Goal: Book appointment/travel/reservation

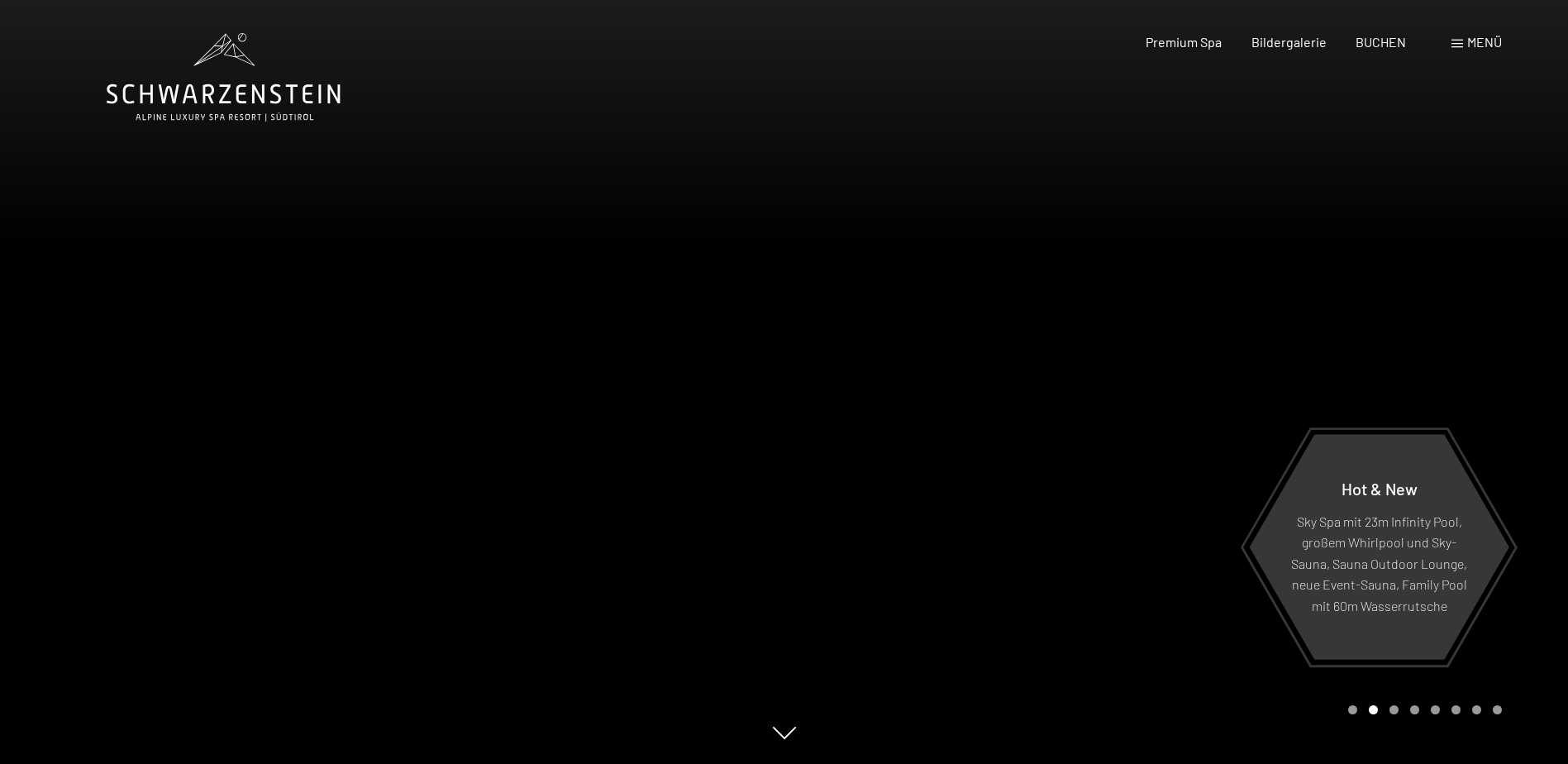
click at [1514, 406] on div at bounding box center [1176, 382] width 784 height 764
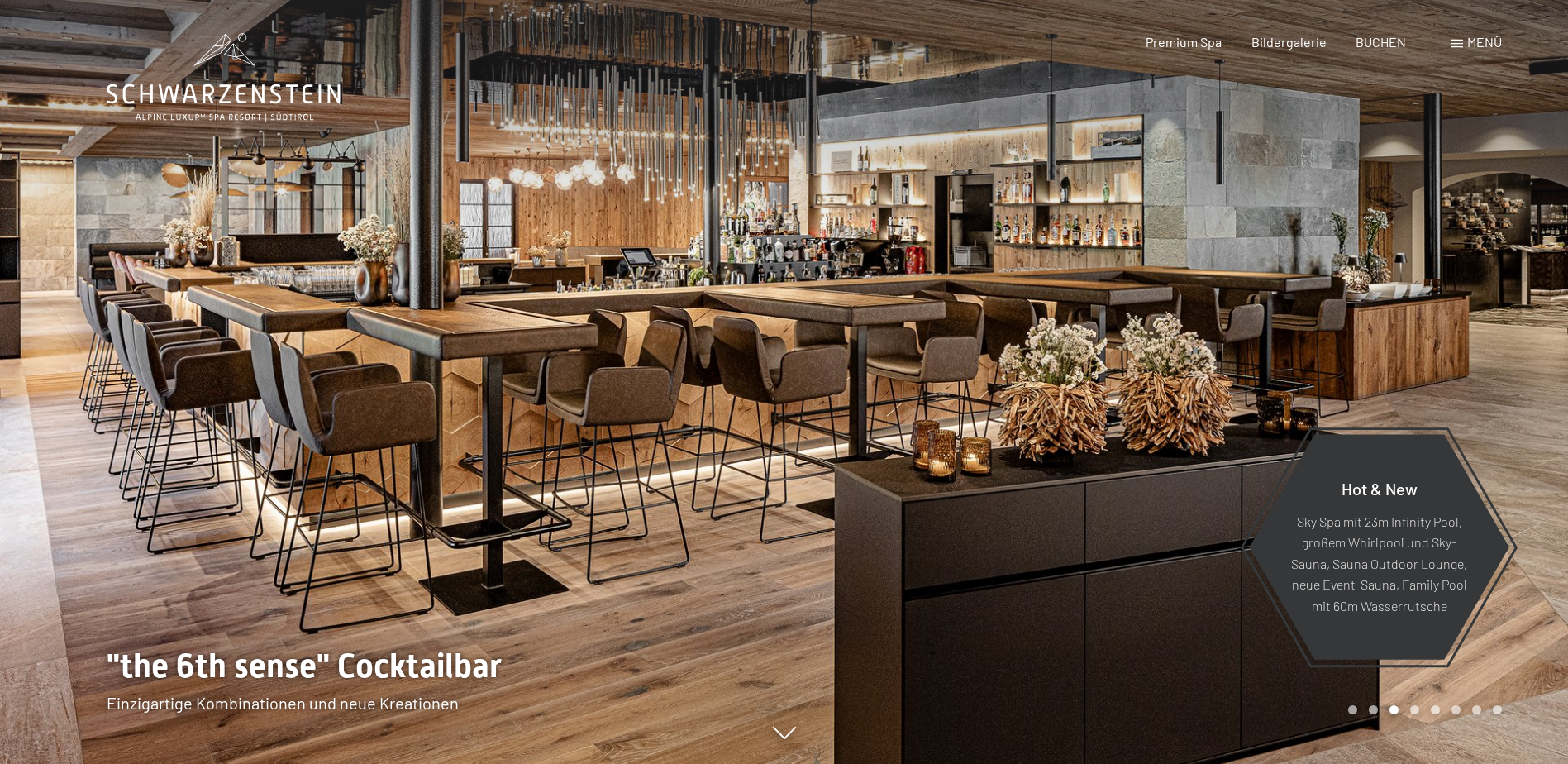
click at [1514, 406] on div at bounding box center [1176, 382] width 784 height 764
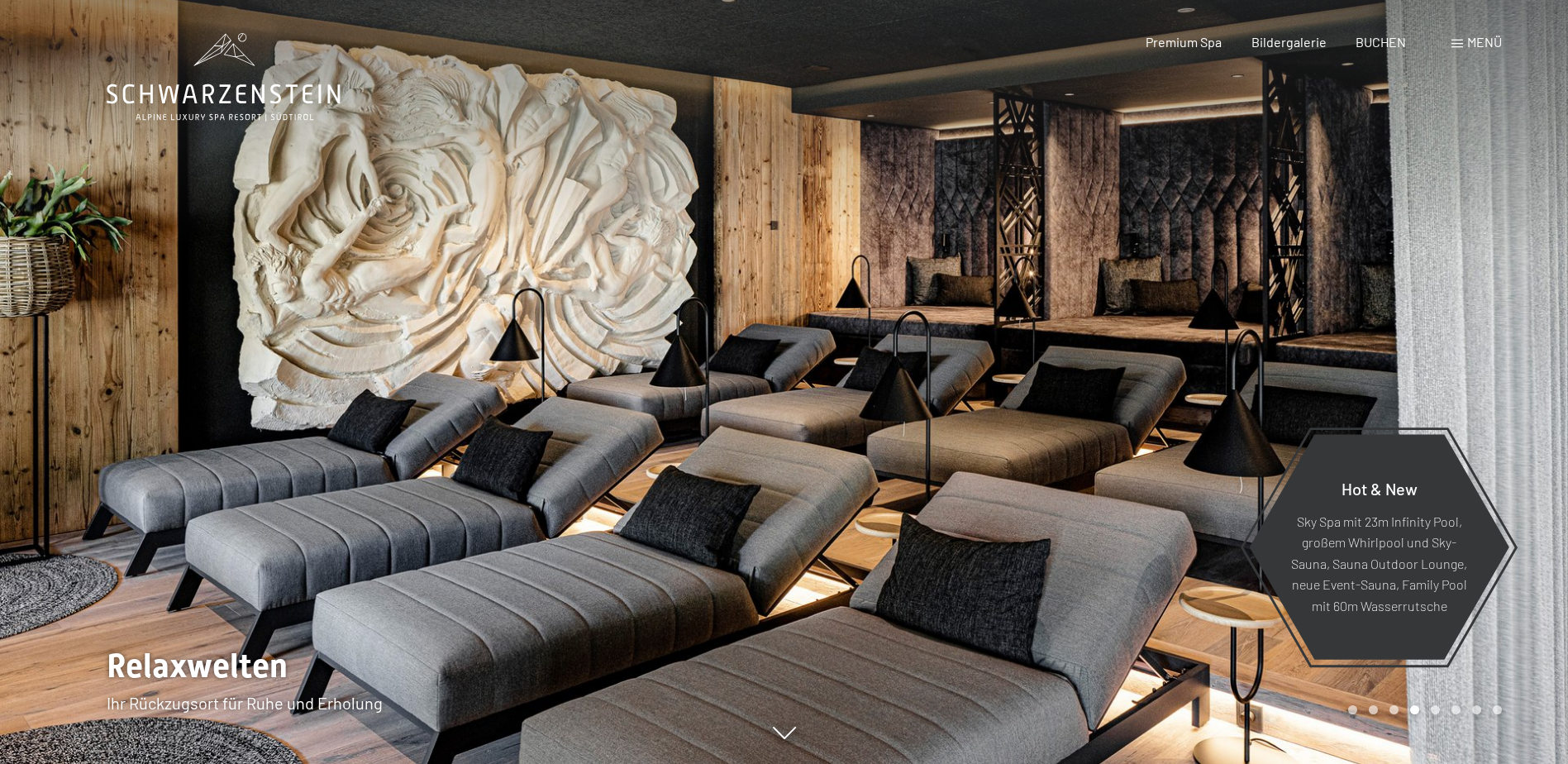
click at [1514, 406] on div at bounding box center [1176, 382] width 784 height 764
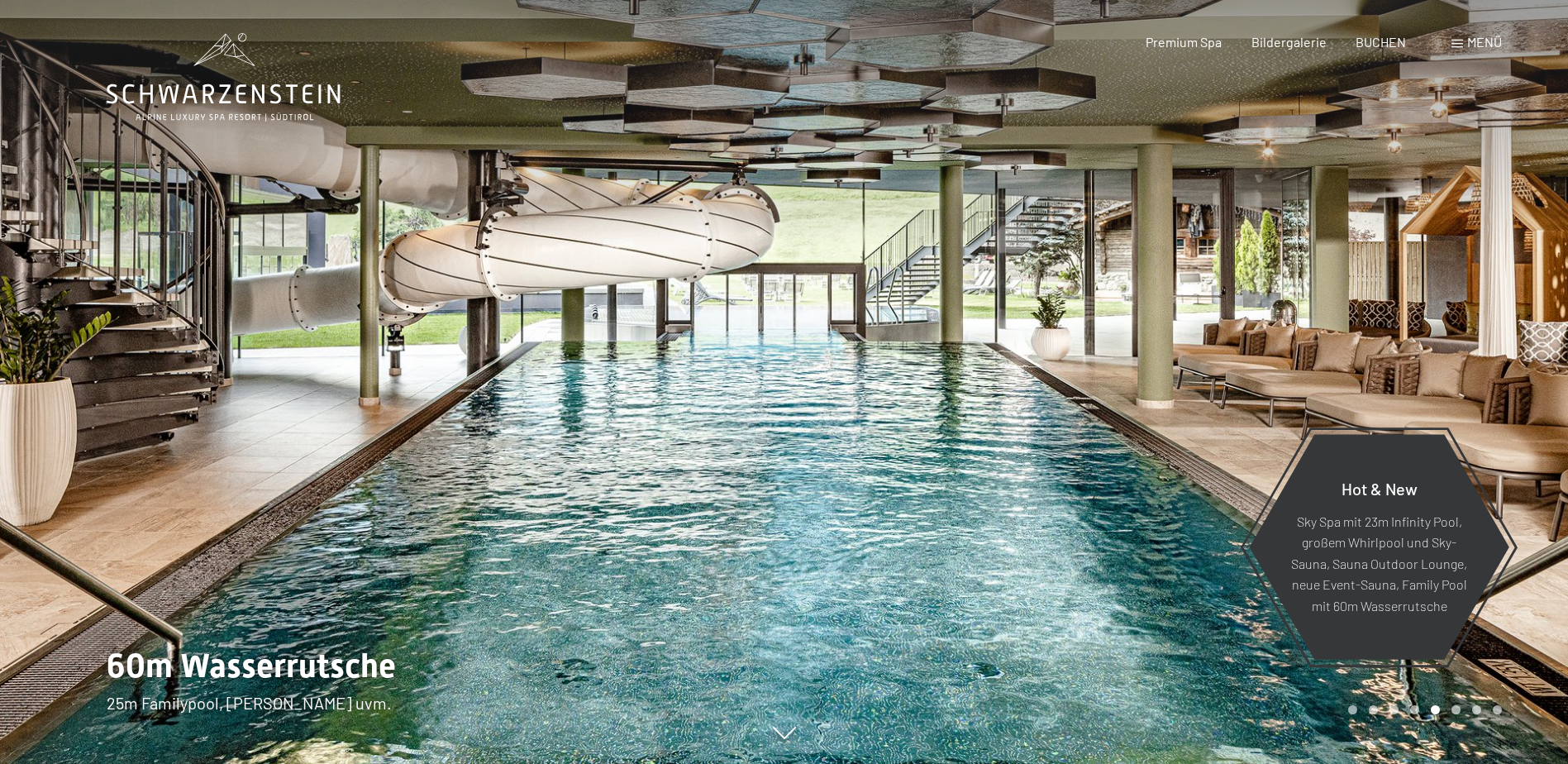
click at [1514, 406] on div at bounding box center [1176, 382] width 784 height 764
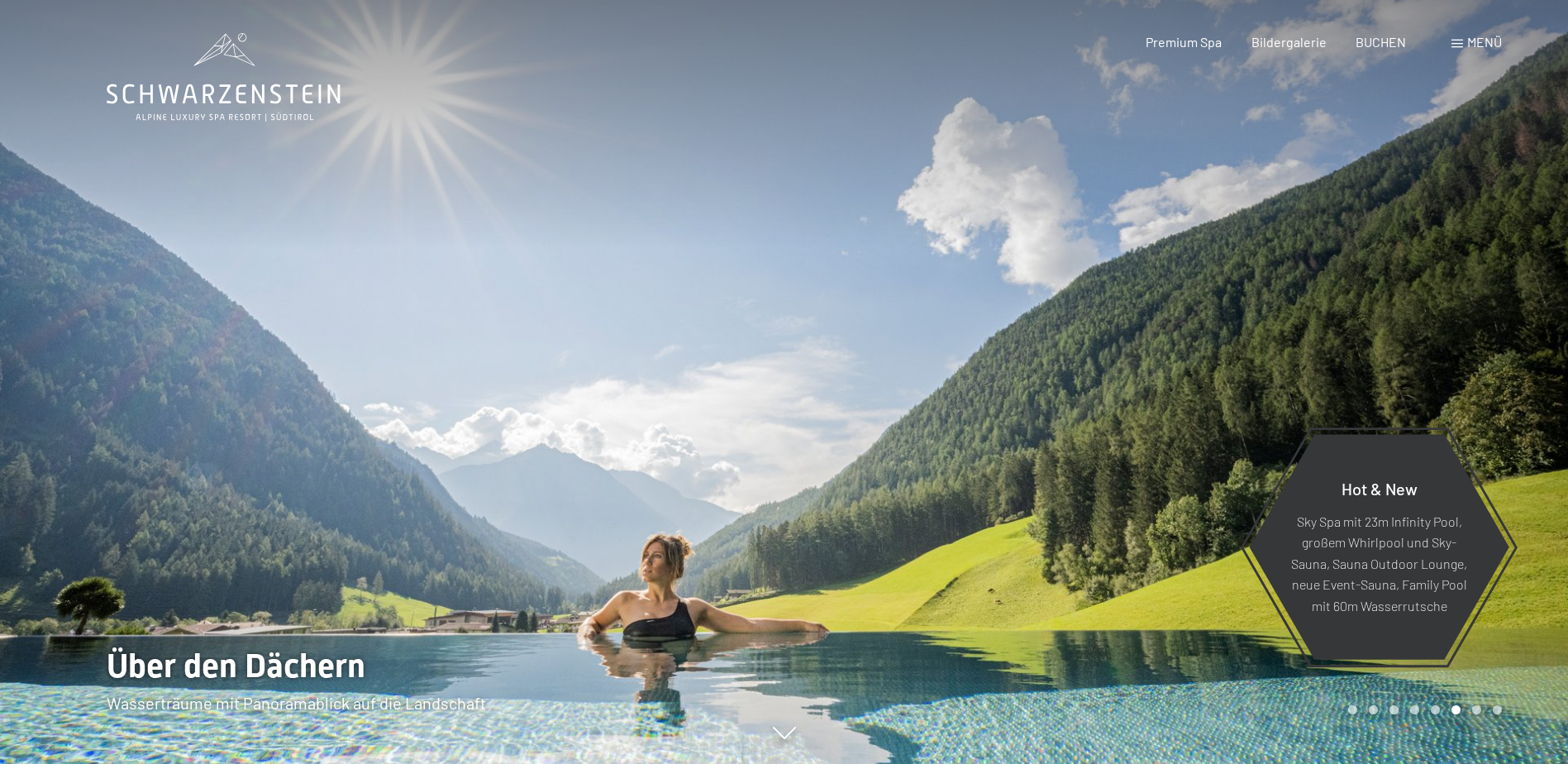
click at [1514, 406] on div at bounding box center [1176, 382] width 784 height 764
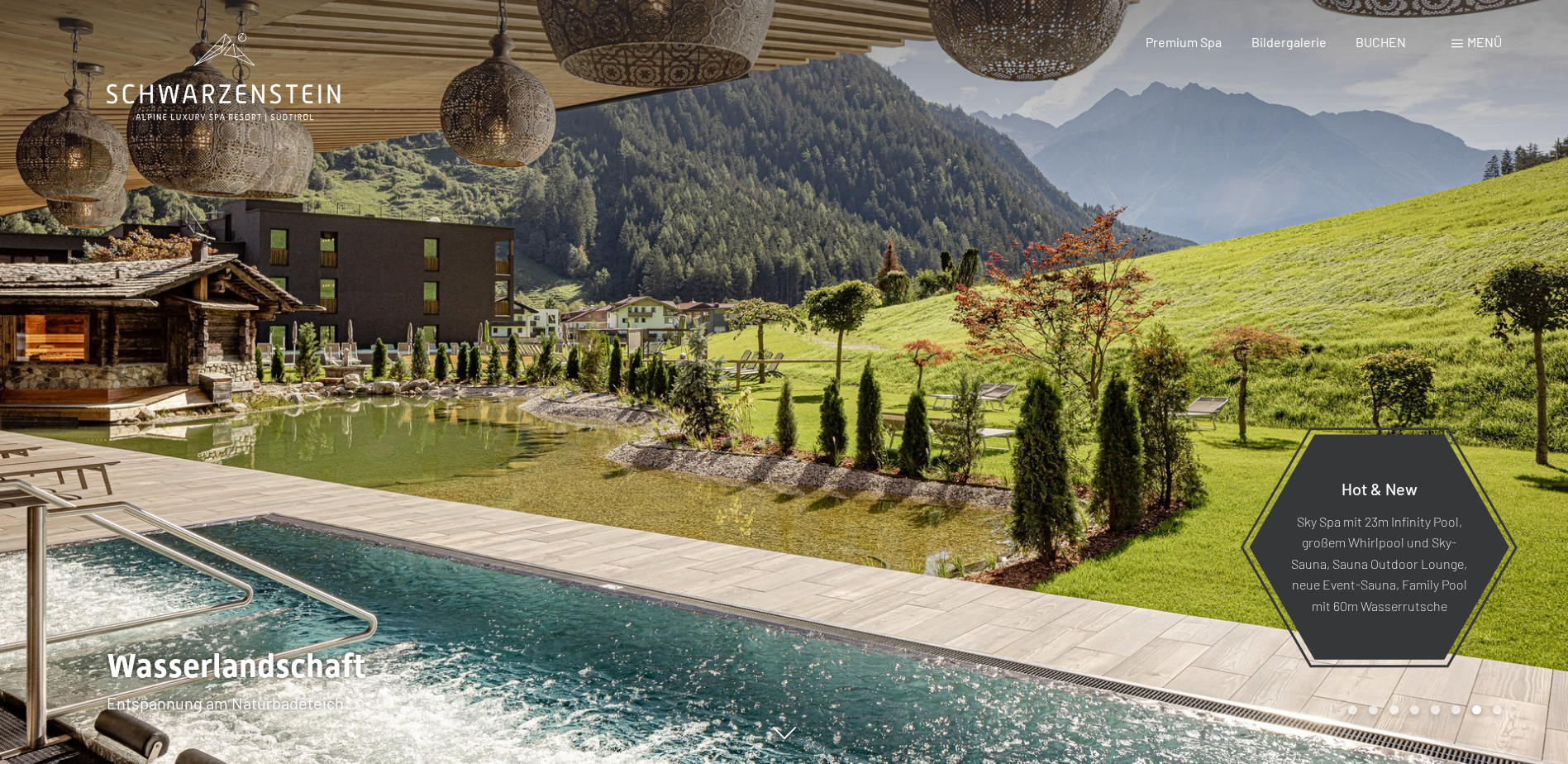
click at [1514, 406] on div at bounding box center [1176, 382] width 784 height 764
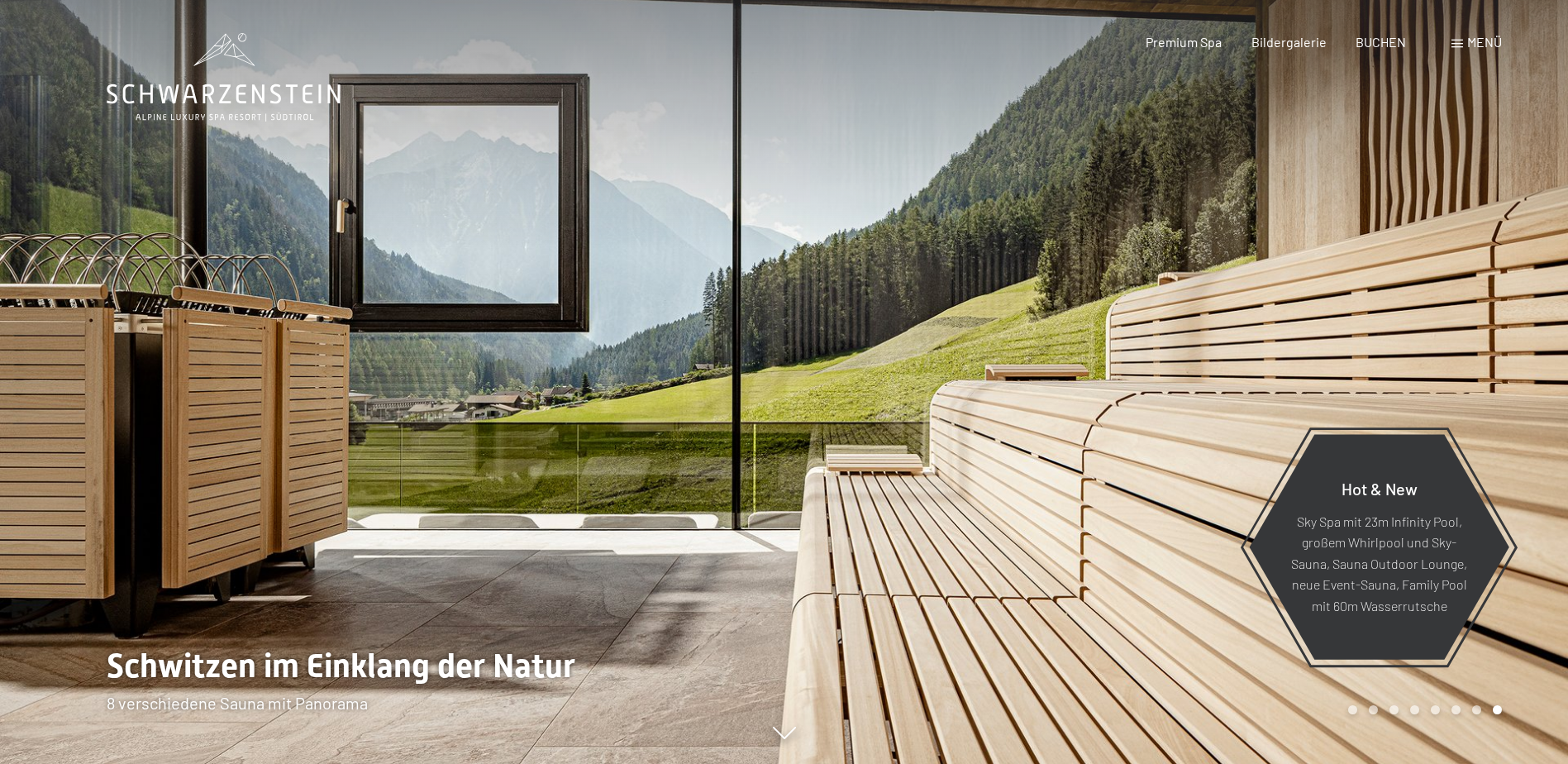
click at [1514, 406] on div at bounding box center [1176, 382] width 784 height 764
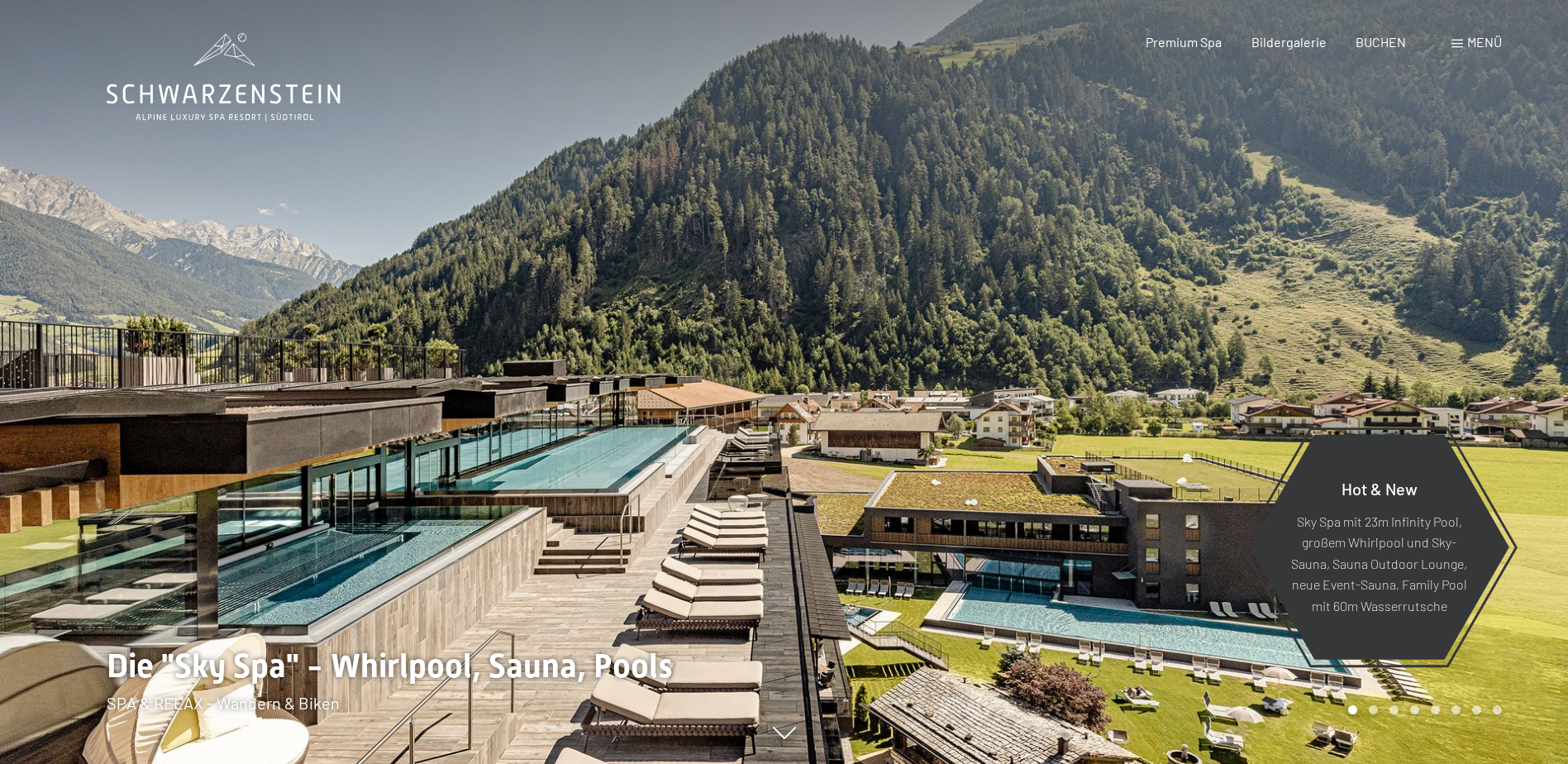
click at [1514, 406] on div at bounding box center [1176, 382] width 784 height 764
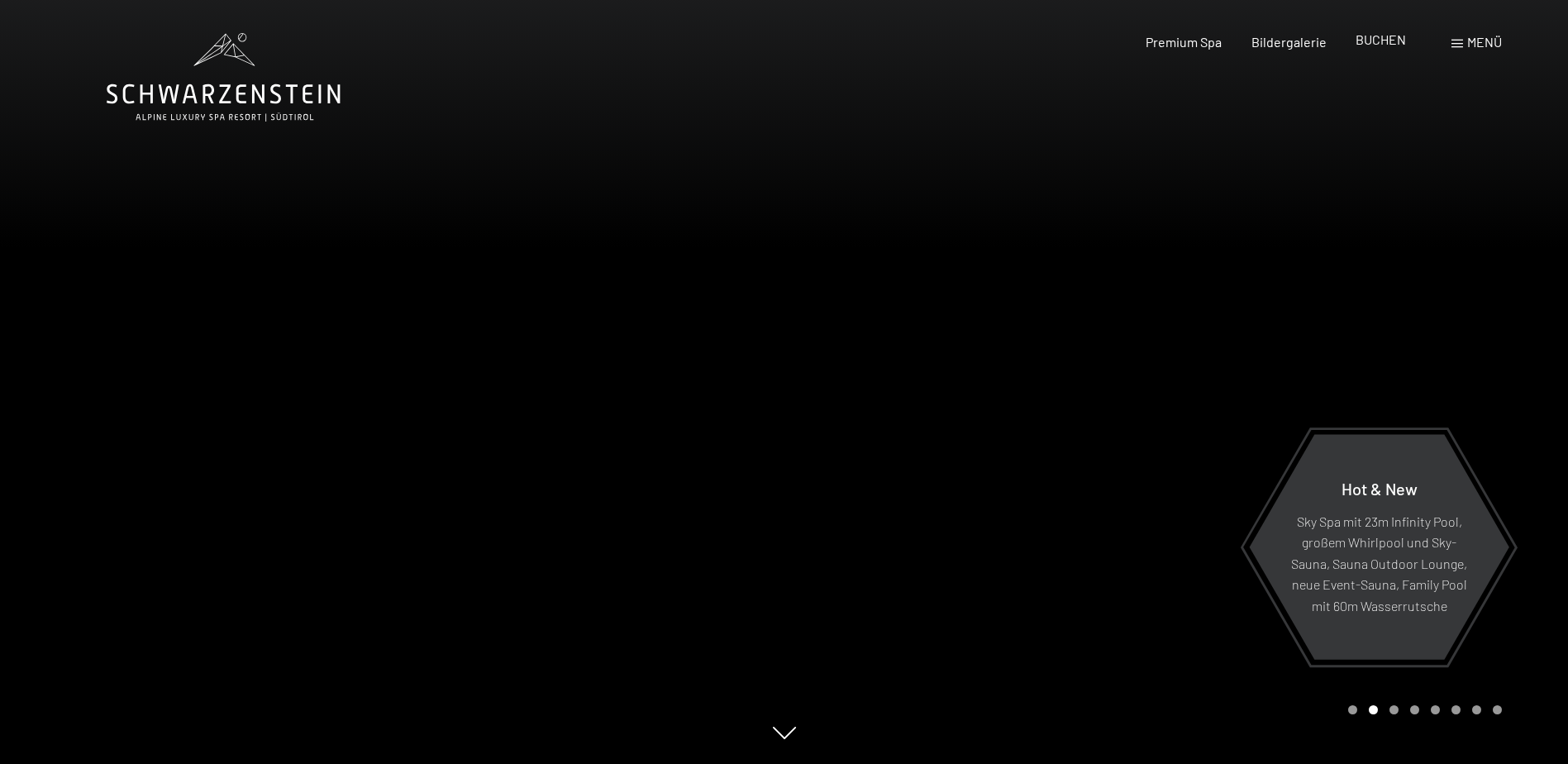
click at [1378, 37] on span "BUCHEN" at bounding box center [1381, 39] width 50 height 16
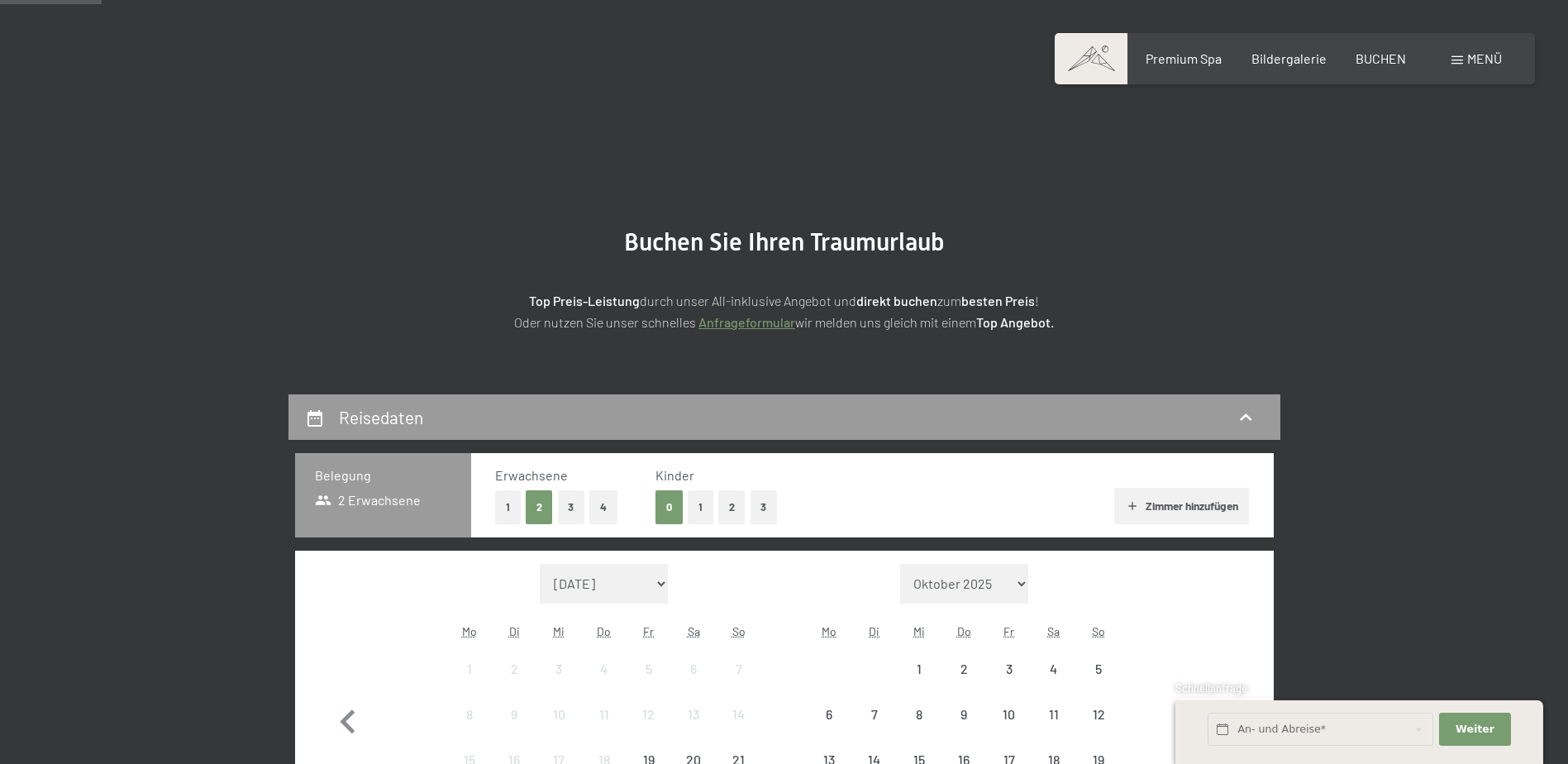
scroll to position [248, 0]
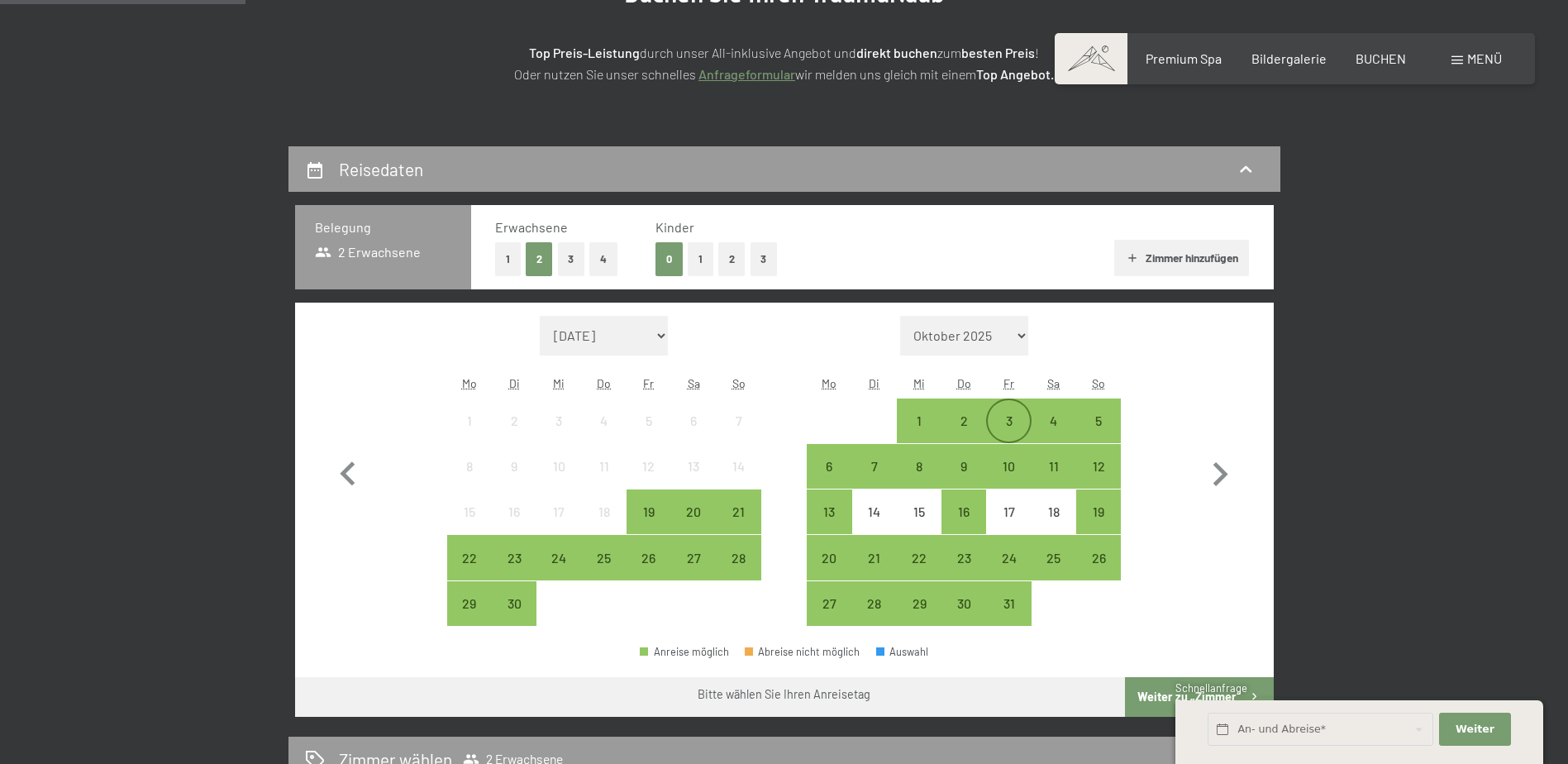
click at [1000, 420] on div "3" at bounding box center [1008, 435] width 41 height 41
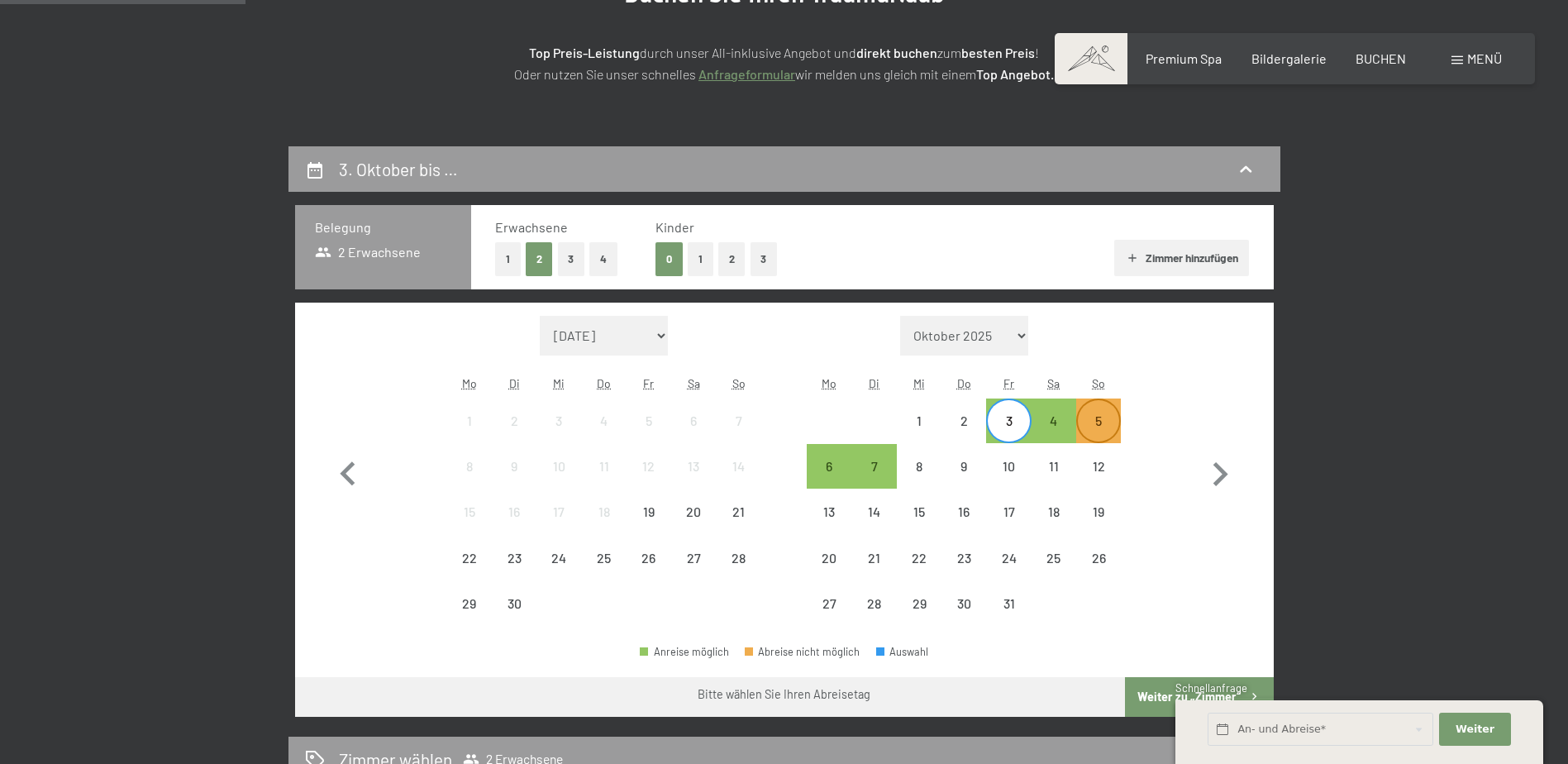
click at [1089, 422] on div "5" at bounding box center [1098, 435] width 41 height 41
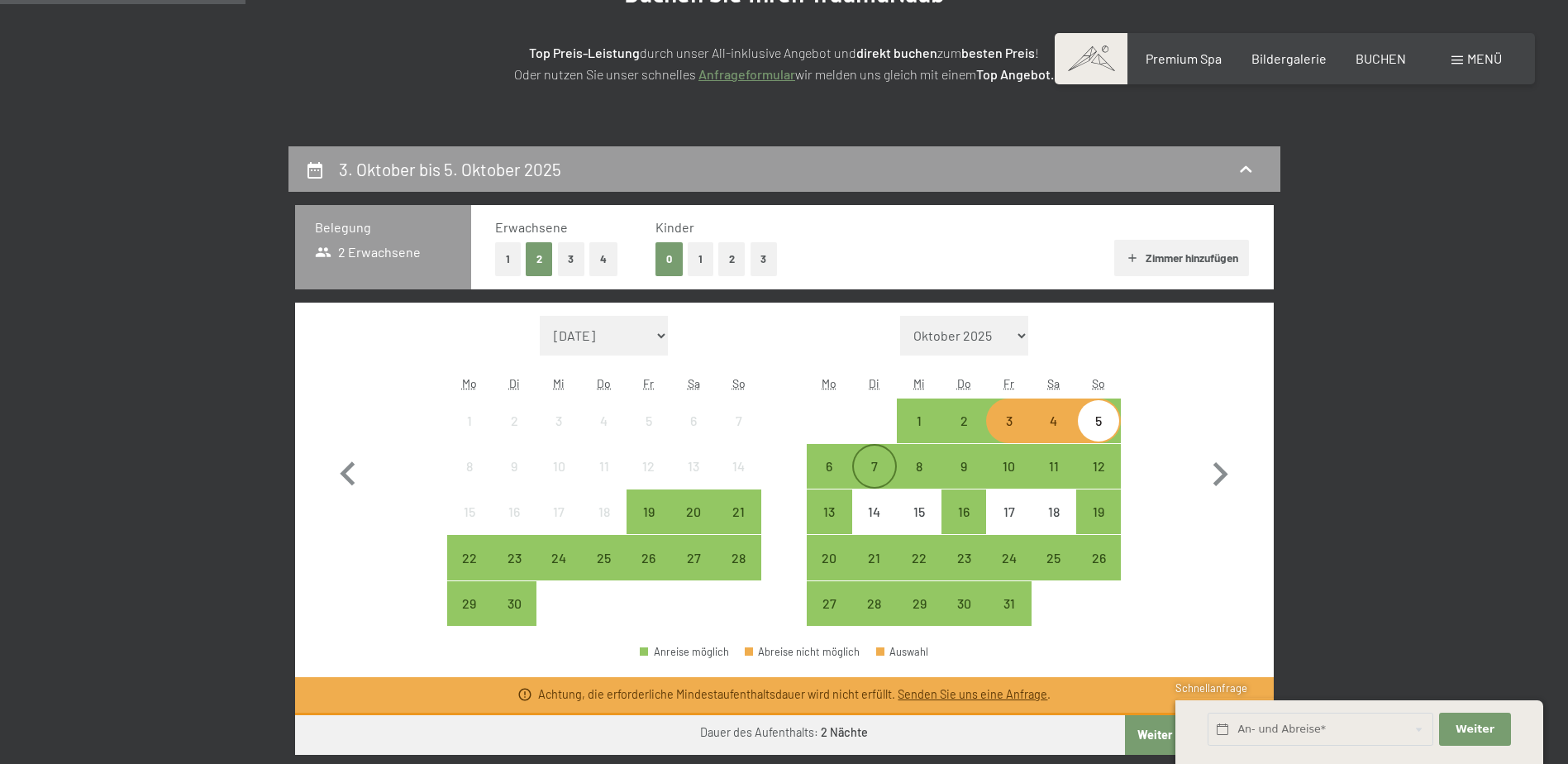
click at [880, 467] on div "7" at bounding box center [874, 480] width 41 height 41
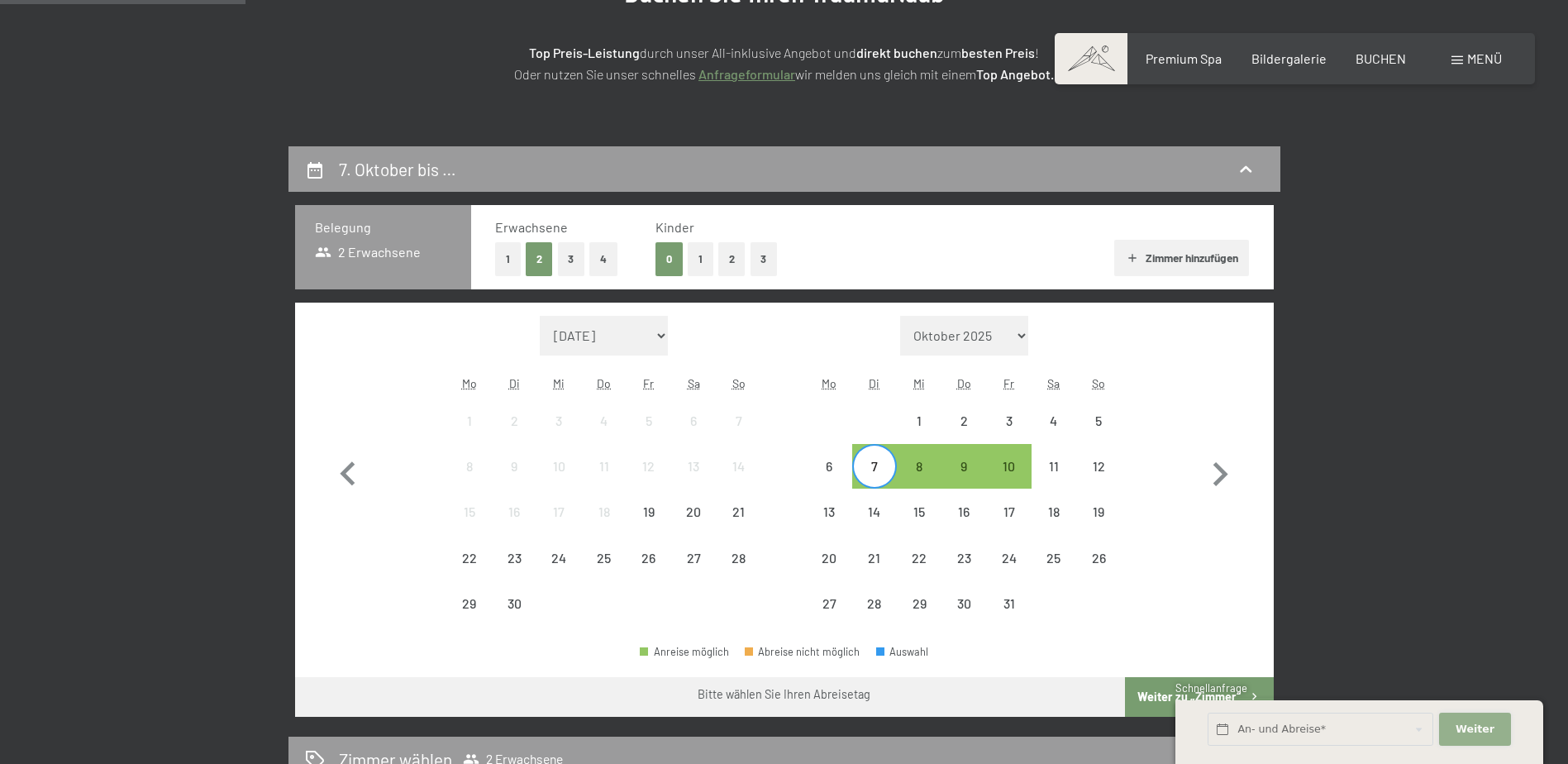
click at [1495, 728] on button "Weiter Adressfelder ausblenden" at bounding box center [1475, 730] width 71 height 34
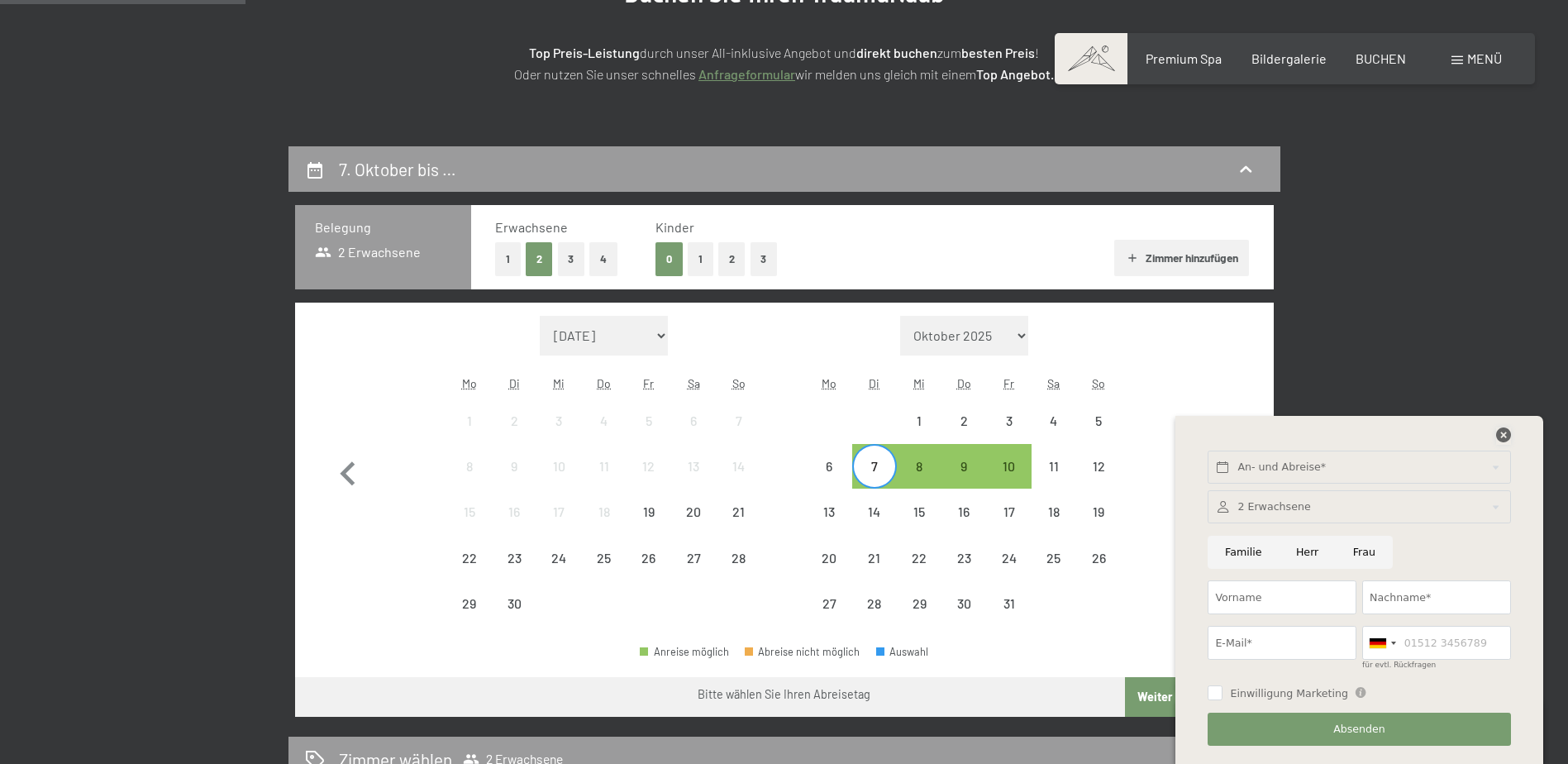
click at [1505, 436] on icon at bounding box center [1504, 435] width 15 height 15
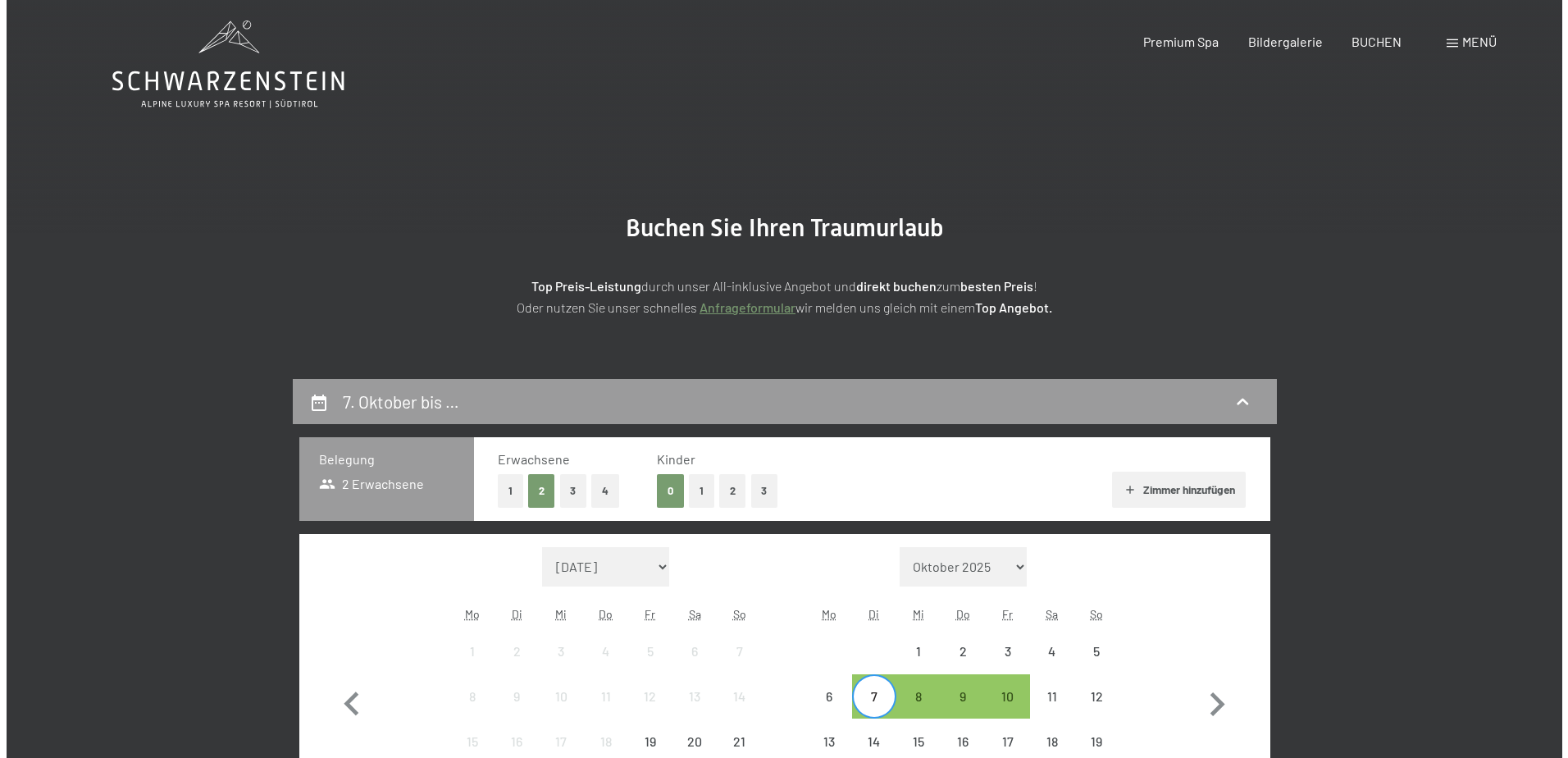
scroll to position [0, 0]
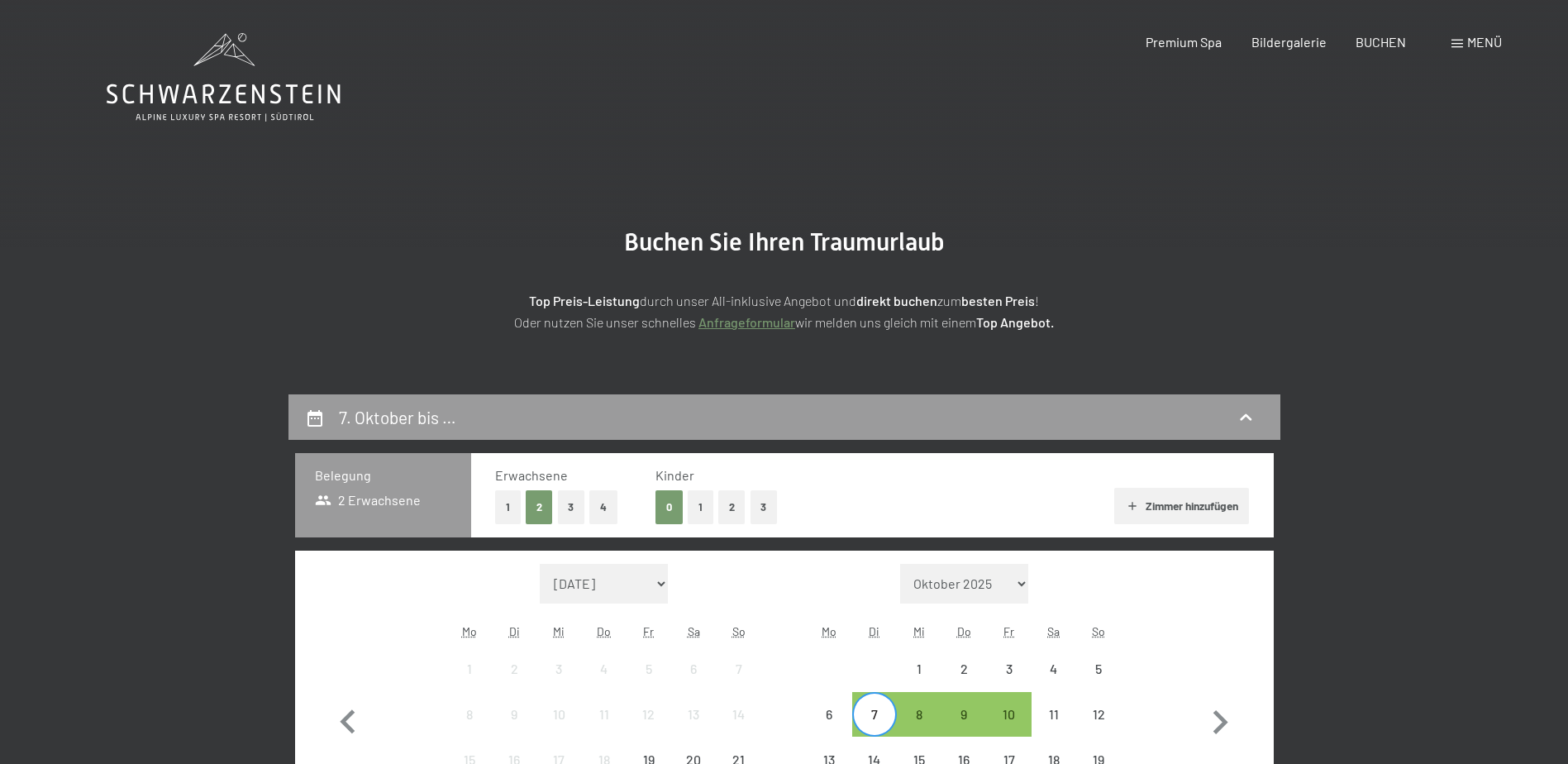
click at [1475, 42] on span "Menü" at bounding box center [1484, 41] width 34 height 16
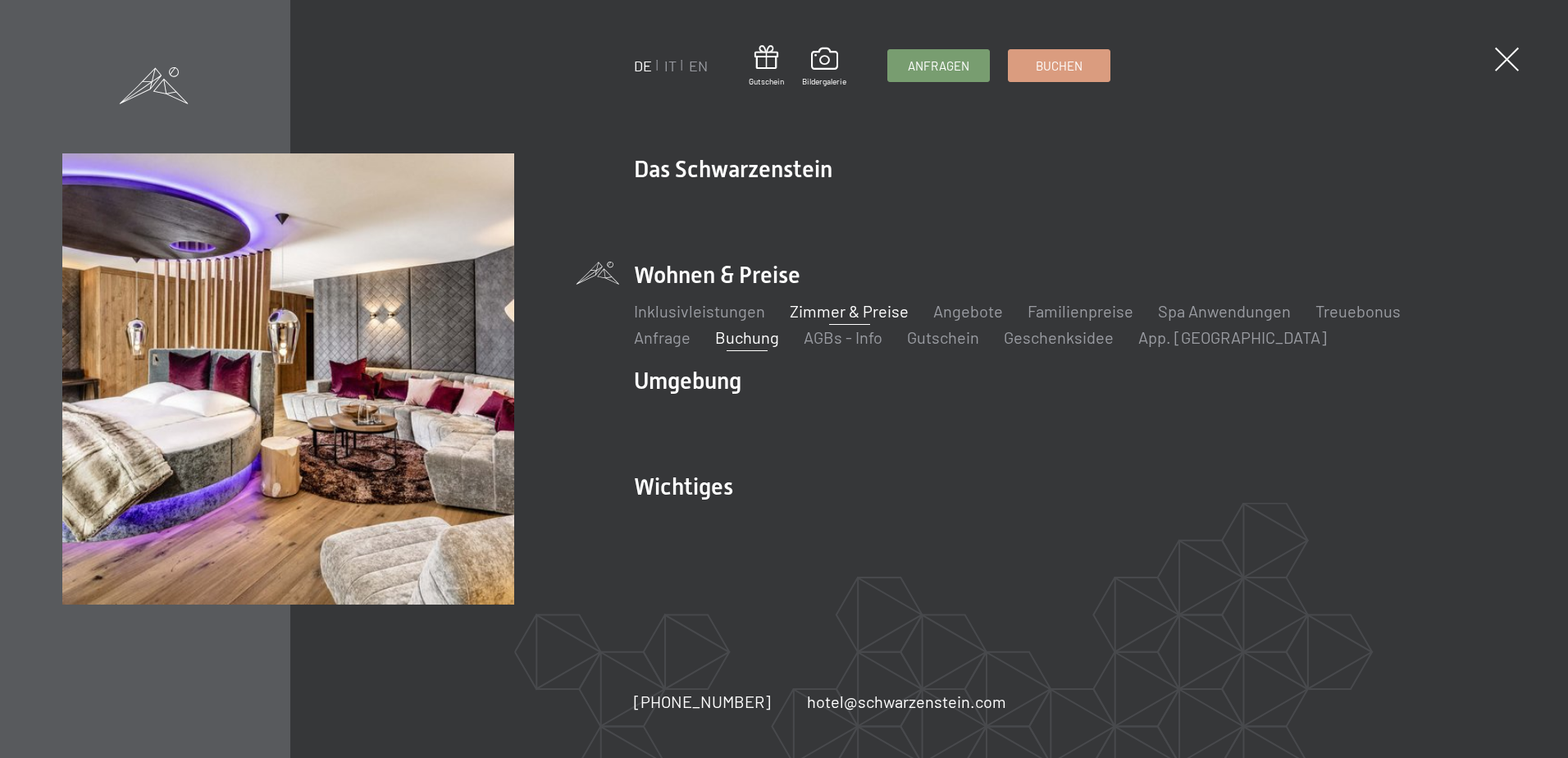
click at [838, 311] on link "Zimmer & Preise" at bounding box center [849, 311] width 119 height 20
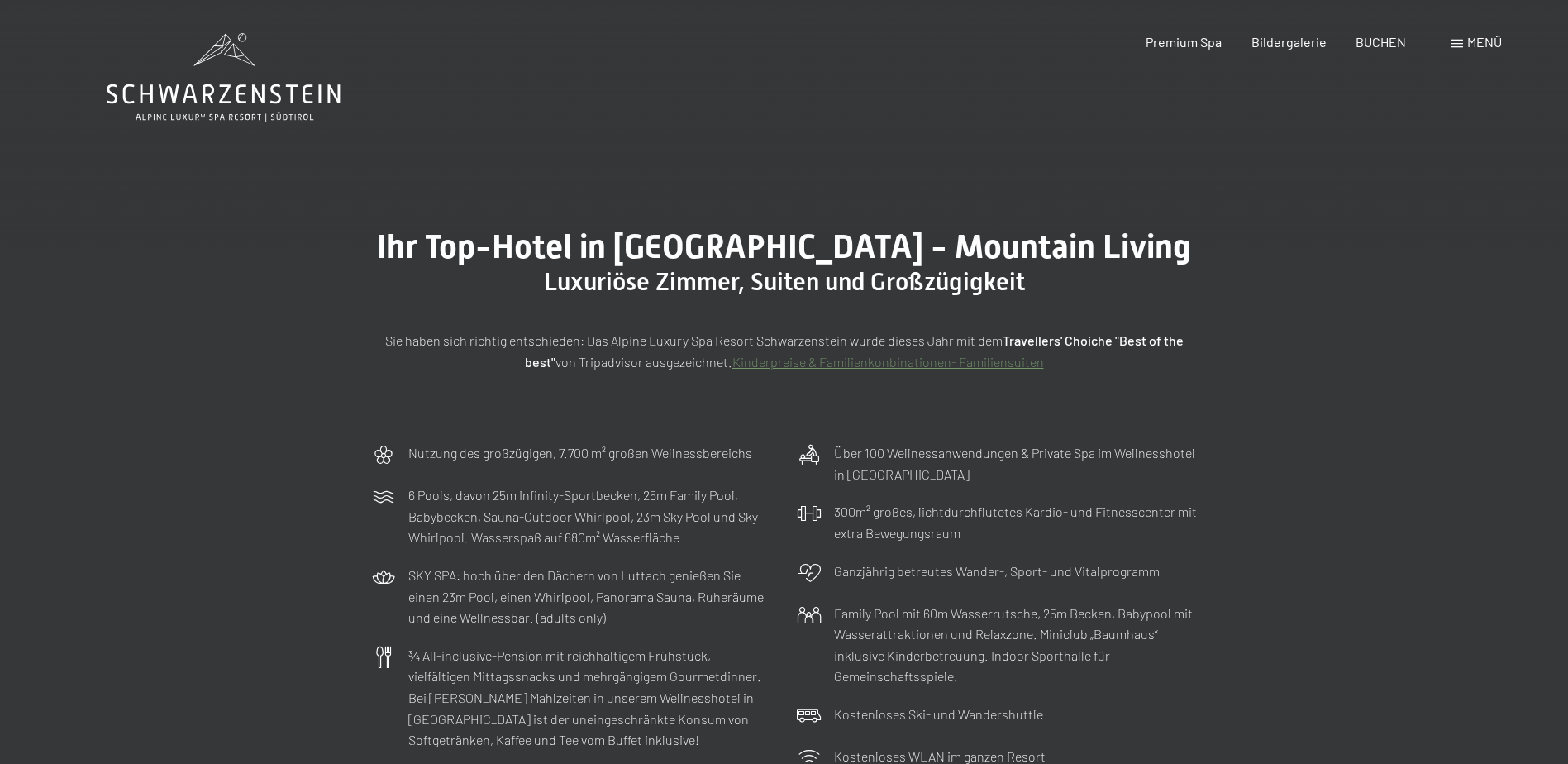
click at [1467, 41] on span "Menü" at bounding box center [1484, 41] width 34 height 16
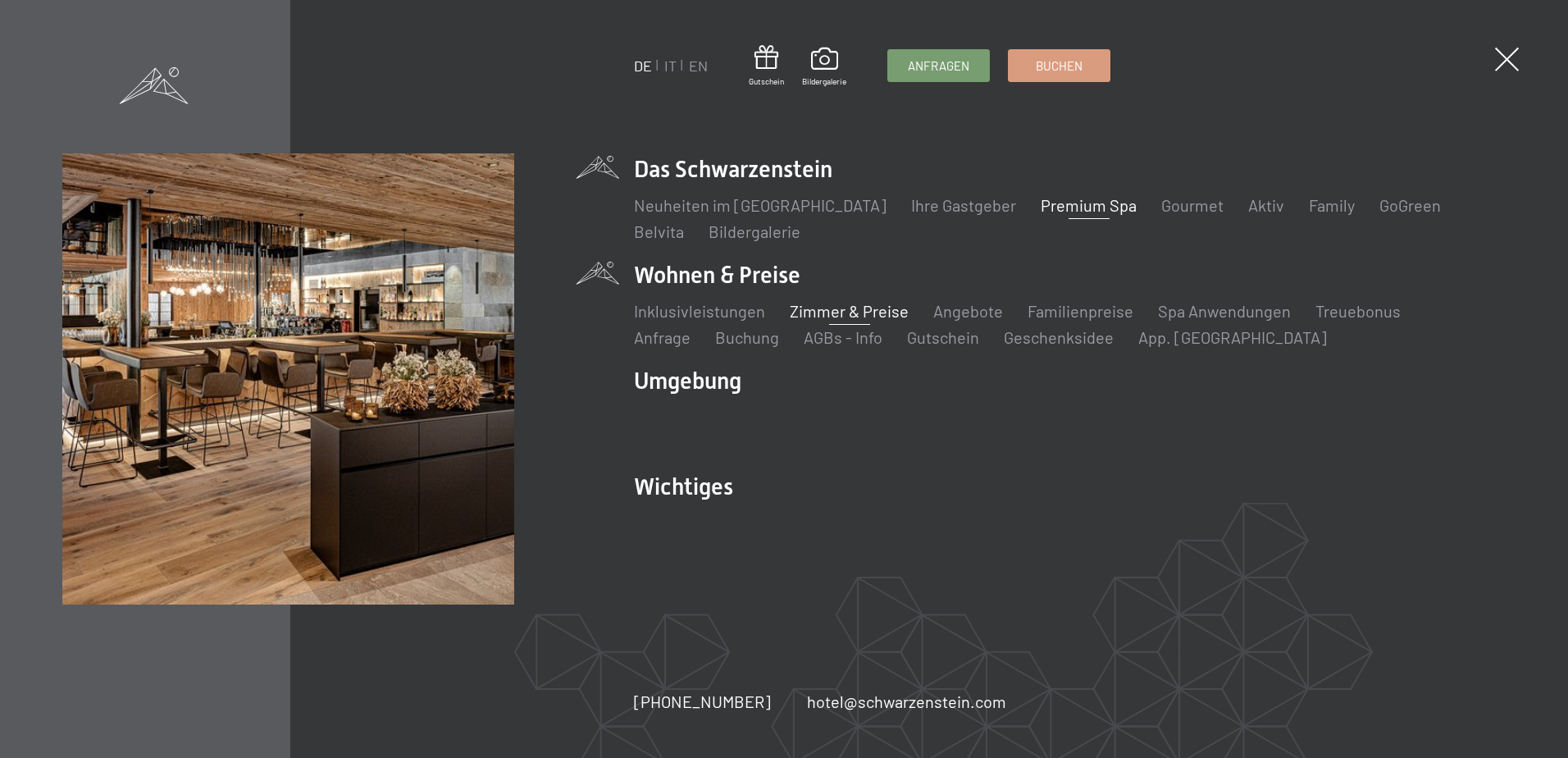
click at [1066, 207] on link "Premium Spa" at bounding box center [1088, 205] width 96 height 20
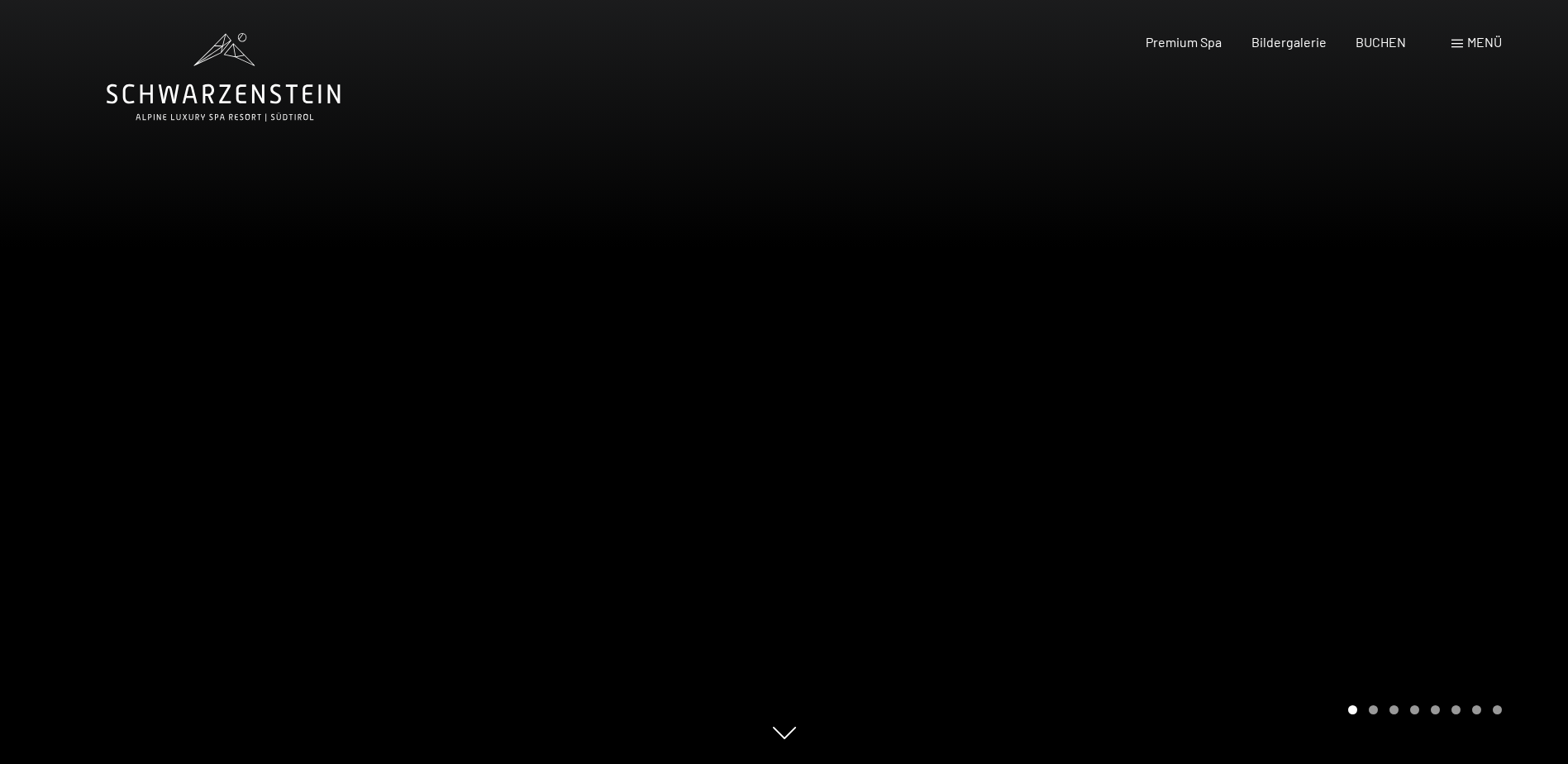
click at [1467, 33] on div "Buchen Anfragen Premium Spa Bildergalerie BUCHEN Menü DE IT EN Gutschein Bilder…" at bounding box center [1295, 42] width 414 height 18
click at [1467, 39] on span "Menü" at bounding box center [1484, 41] width 34 height 16
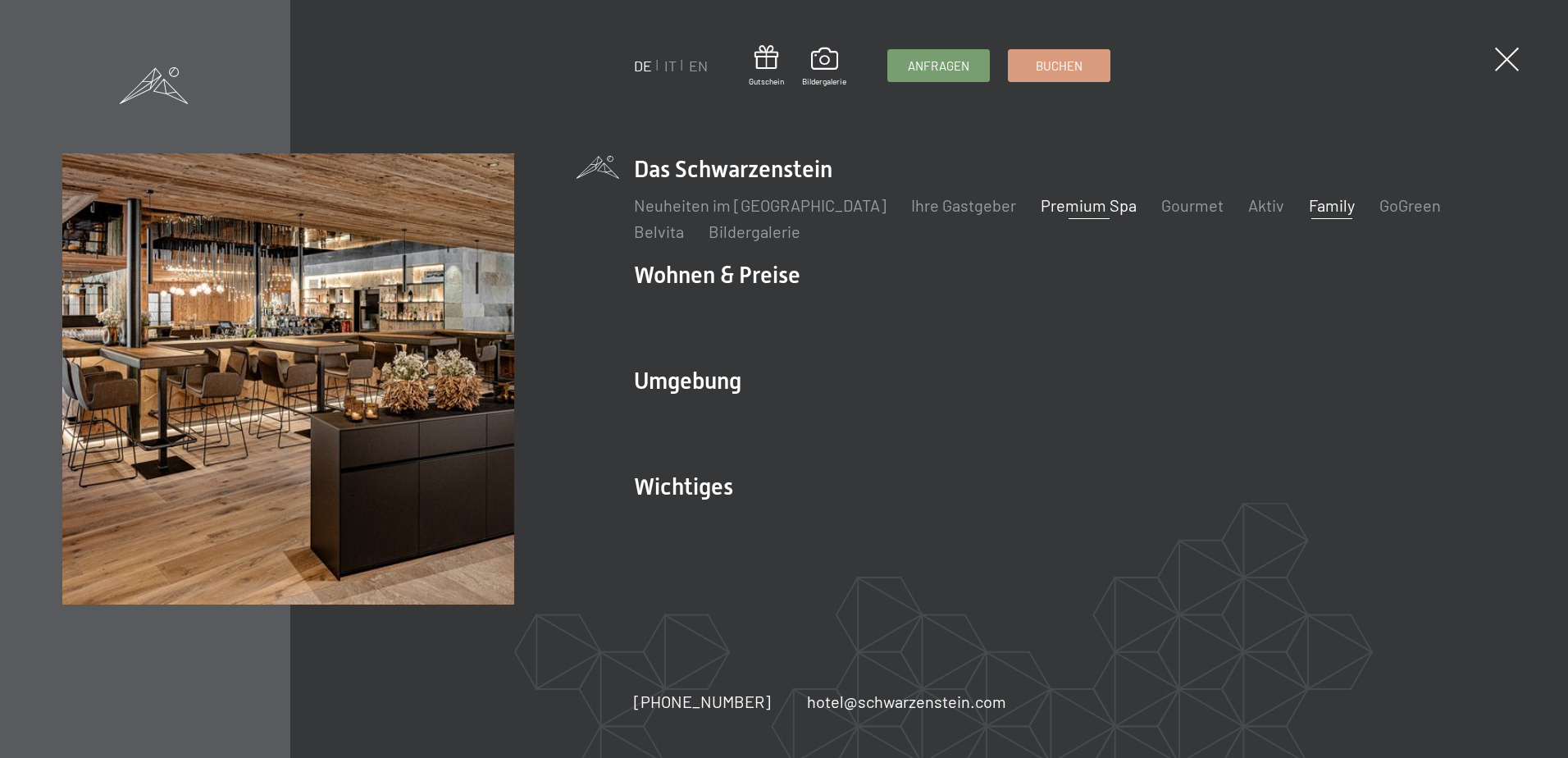
click at [1309, 209] on link "Family" at bounding box center [1331, 205] width 46 height 20
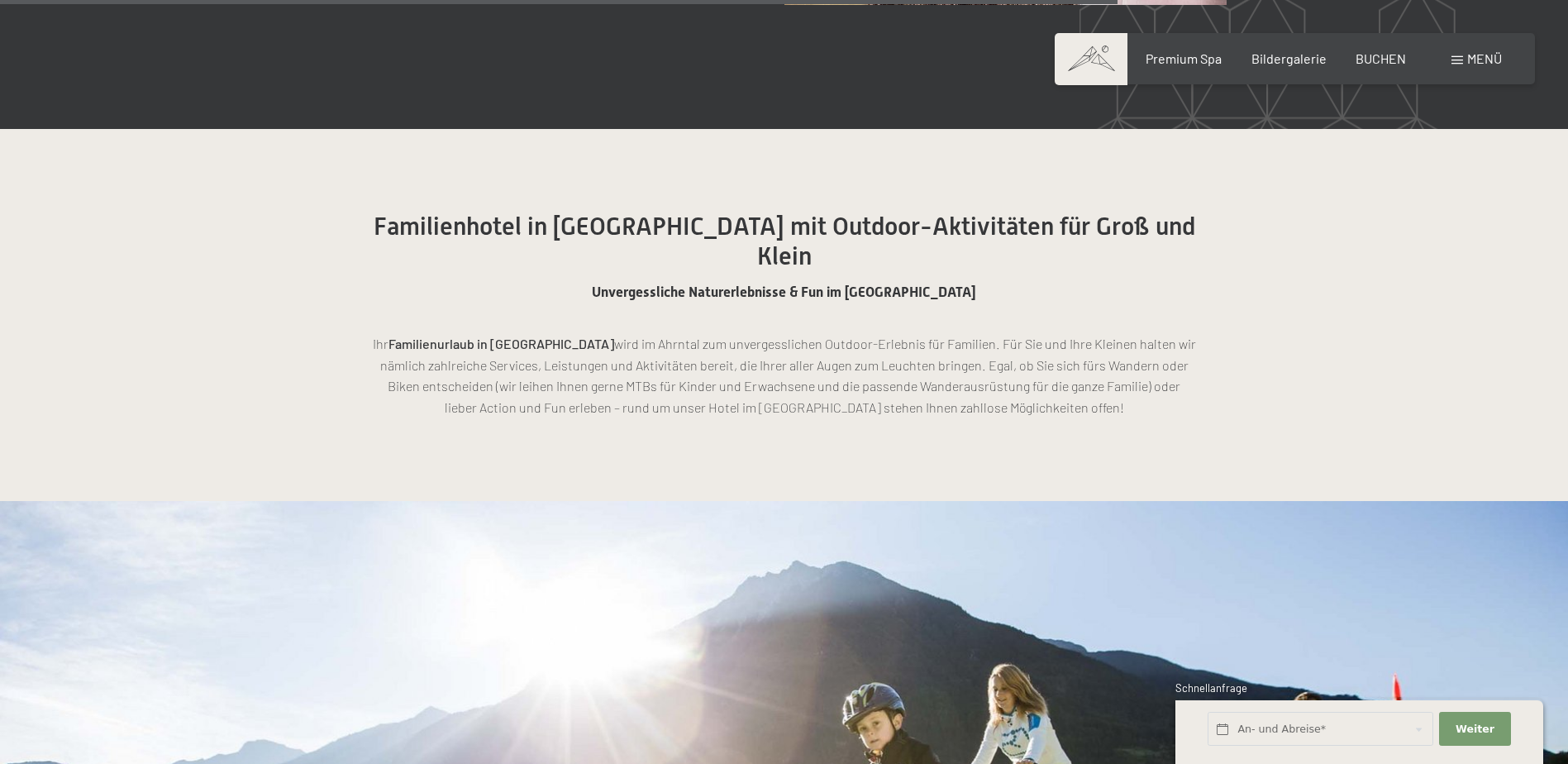
scroll to position [9422, 0]
